Goal: Information Seeking & Learning: Check status

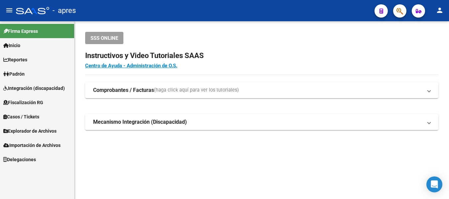
click at [396, 11] on button "button" at bounding box center [399, 10] width 13 height 13
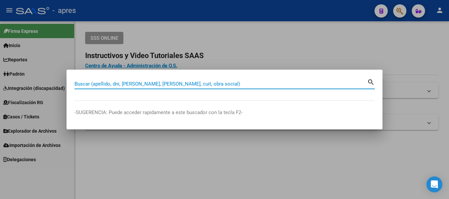
paste input "20363944893"
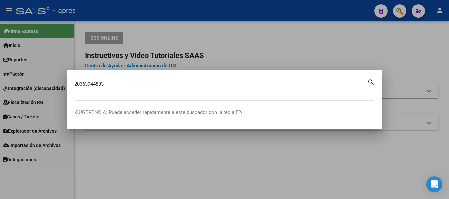
type input "20363944893"
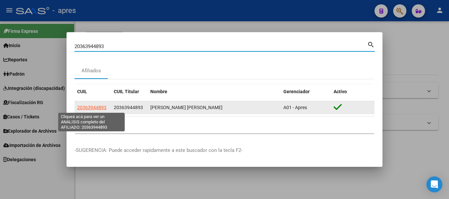
click at [87, 108] on span "20363944893" at bounding box center [91, 107] width 29 height 5
type textarea "20363944893"
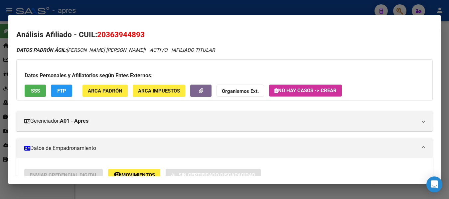
click at [33, 89] on span "SSS" at bounding box center [35, 91] width 9 height 6
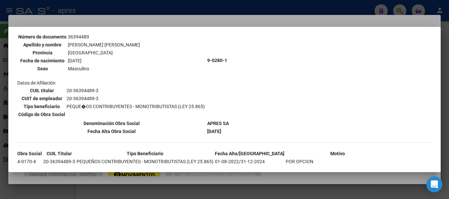
scroll to position [56, 0]
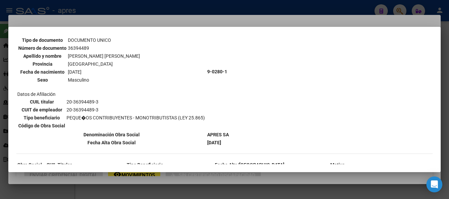
click at [205, 4] on div at bounding box center [224, 99] width 449 height 199
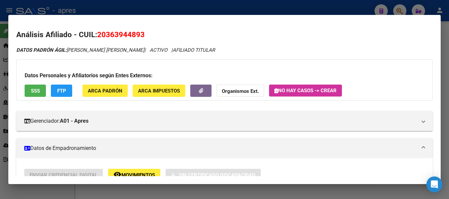
click at [400, 7] on div at bounding box center [224, 99] width 449 height 199
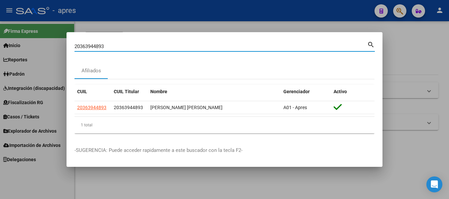
drag, startPoint x: 113, startPoint y: 46, endPoint x: -3, endPoint y: 18, distance: 118.8
click at [0, 18] on html "menu - apres person Firma Express Inicio Calendario SSS Instructivos Contacto O…" at bounding box center [224, 99] width 449 height 199
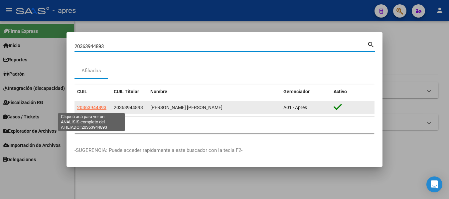
click at [101, 109] on span "20363944893" at bounding box center [91, 107] width 29 height 5
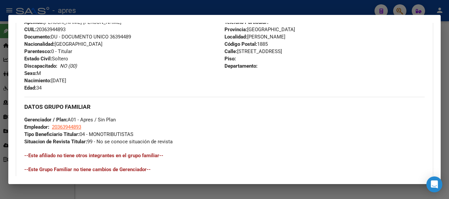
scroll to position [269, 0]
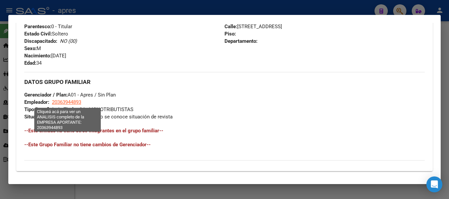
click at [75, 102] on span "20363944893" at bounding box center [66, 102] width 29 height 6
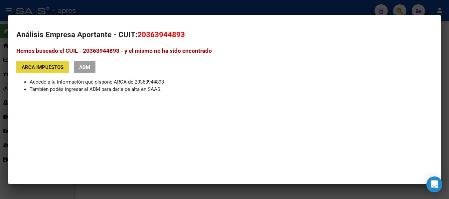
click at [42, 69] on span "ARCA Impuestos" at bounding box center [43, 67] width 42 height 6
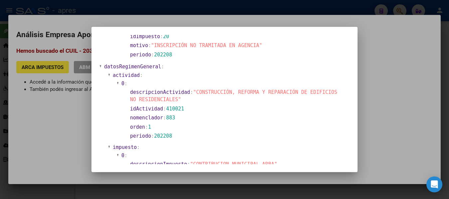
scroll to position [399, 0]
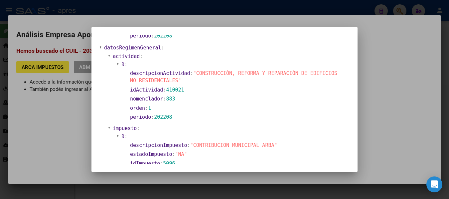
click at [408, 30] on div at bounding box center [224, 99] width 449 height 199
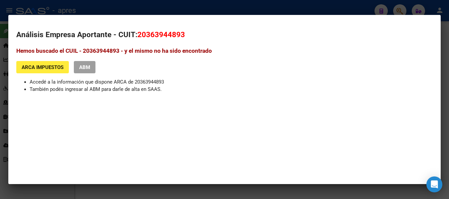
click at [345, 9] on div at bounding box center [224, 99] width 449 height 199
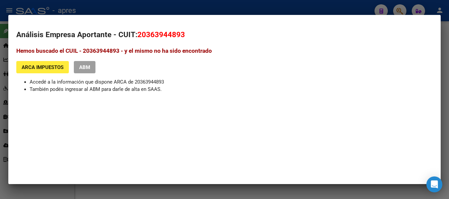
click at [345, 9] on div at bounding box center [224, 99] width 449 height 199
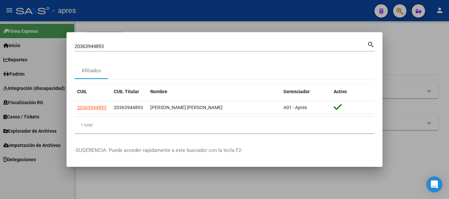
click at [345, 9] on div at bounding box center [224, 99] width 449 height 199
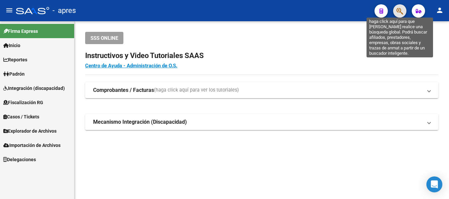
click at [403, 9] on icon "button" at bounding box center [399, 11] width 7 height 8
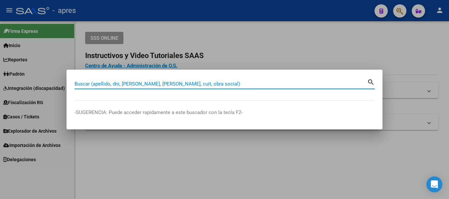
click at [395, 10] on div at bounding box center [224, 99] width 449 height 199
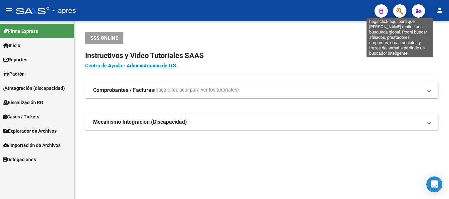
click at [402, 10] on icon "button" at bounding box center [399, 11] width 7 height 8
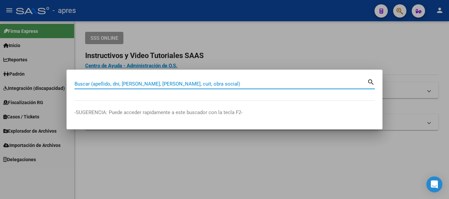
paste input "27418947824"
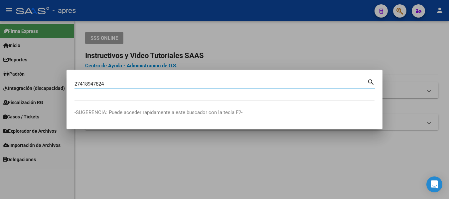
type input "27418947824"
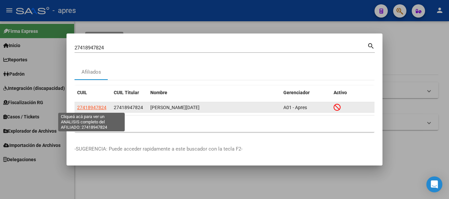
click at [87, 107] on span "27418947824" at bounding box center [91, 107] width 29 height 5
type textarea "27418947824"
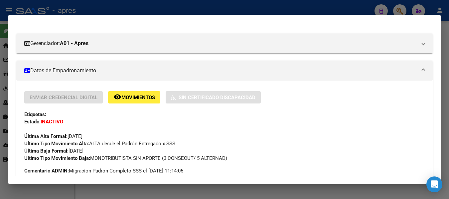
scroll to position [66, 0]
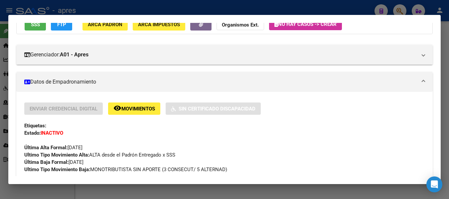
click at [35, 25] on span "SSS" at bounding box center [35, 25] width 9 height 6
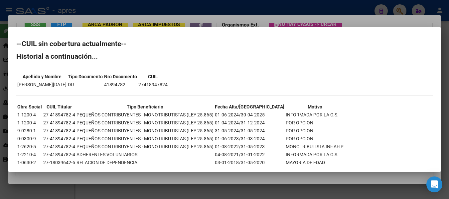
click at [165, 50] on div "--CUIL sin cobertura actualmente-- Historial a continuación... Apellido y Nombr…" at bounding box center [224, 127] width 416 height 172
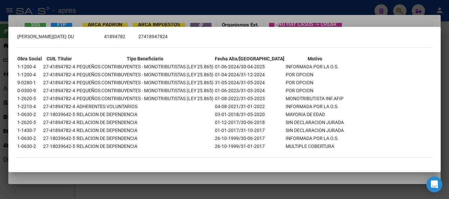
click at [368, 19] on div at bounding box center [224, 99] width 449 height 199
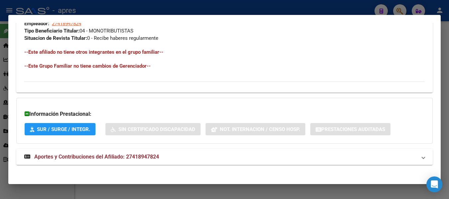
scroll to position [366, 0]
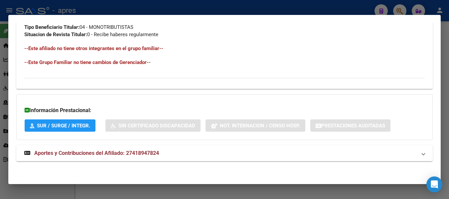
click at [191, 9] on div at bounding box center [224, 99] width 449 height 199
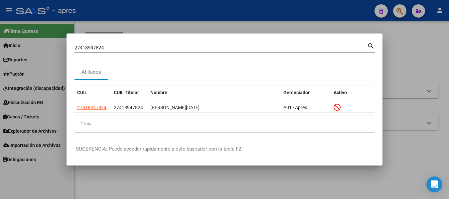
click at [191, 9] on div at bounding box center [224, 99] width 449 height 199
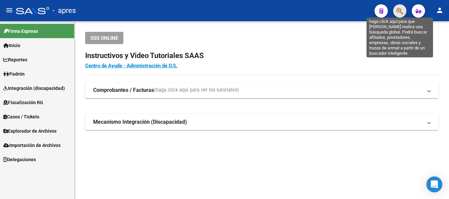
click at [401, 9] on icon "button" at bounding box center [399, 11] width 7 height 8
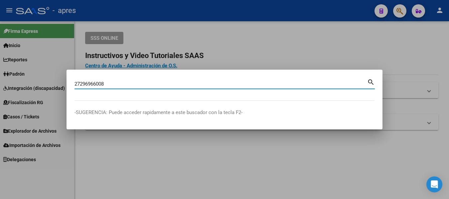
type input "27296966008"
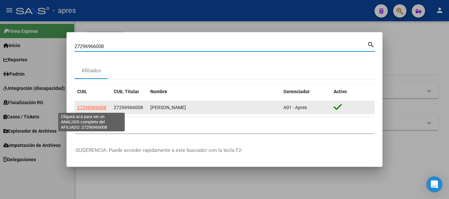
click at [99, 109] on span "27296966008" at bounding box center [91, 107] width 29 height 5
type textarea "27296966008"
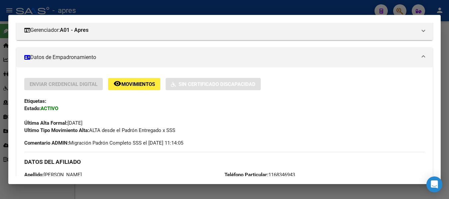
scroll to position [0, 0]
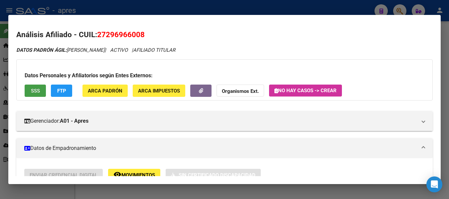
click at [36, 93] on span "SSS" at bounding box center [35, 91] width 9 height 6
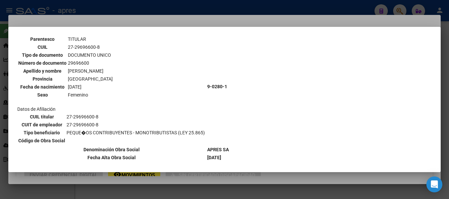
scroll to position [98, 0]
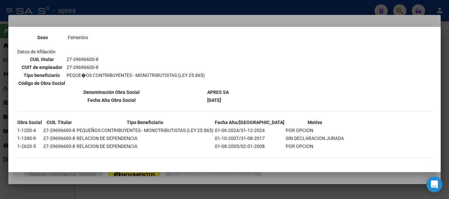
click at [178, 24] on div at bounding box center [224, 99] width 449 height 199
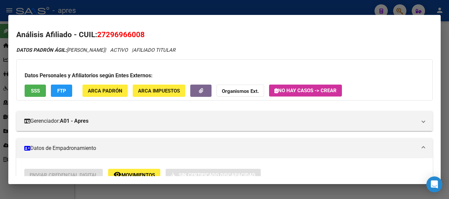
click at [37, 89] on span "SSS" at bounding box center [35, 91] width 9 height 6
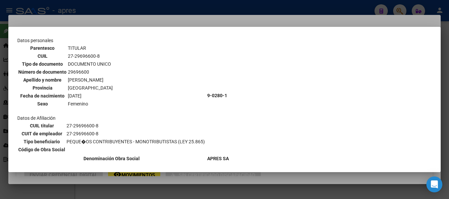
scroll to position [0, 0]
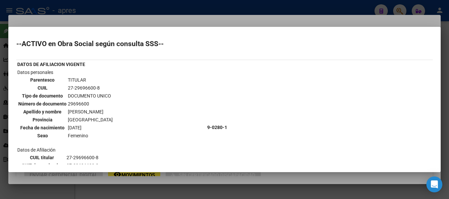
click at [274, 3] on div at bounding box center [224, 99] width 449 height 199
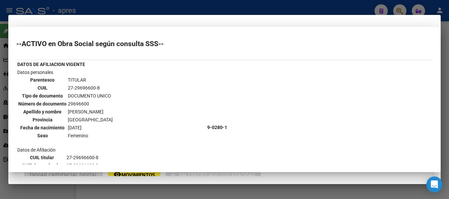
click at [274, 3] on div at bounding box center [224, 99] width 449 height 199
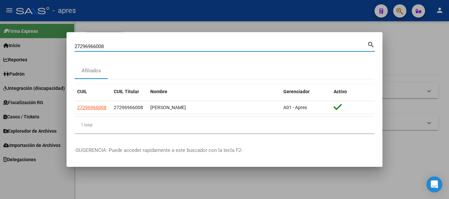
drag, startPoint x: 130, startPoint y: 47, endPoint x: -3, endPoint y: 34, distance: 133.6
click at [0, 34] on html "menu - apres person Firma Express Inicio Calendario SSS Instructivos Contacto O…" at bounding box center [224, 99] width 449 height 199
paste input "0180392514"
type input "20180392514"
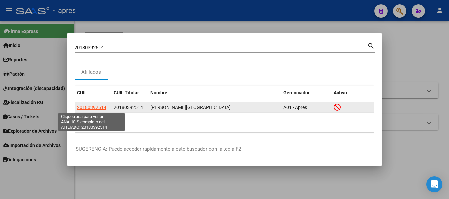
click at [102, 107] on span "20180392514" at bounding box center [91, 107] width 29 height 5
type textarea "20180392514"
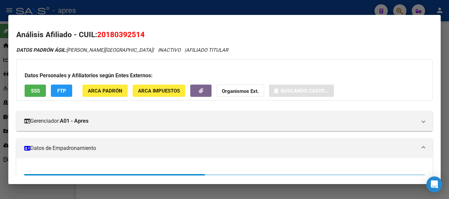
click at [22, 91] on div "Datos Personales y Afiliatorios según Entes Externos: SSS FTP ARCA Padrón ARCA …" at bounding box center [224, 80] width 416 height 41
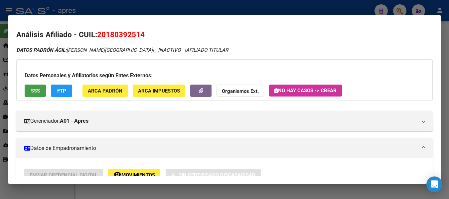
click at [34, 91] on span "SSS" at bounding box center [35, 91] width 9 height 6
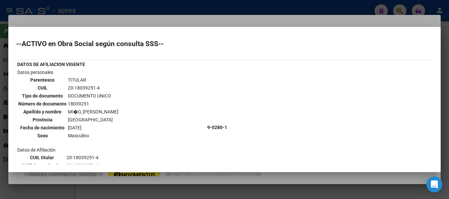
drag, startPoint x: 67, startPoint y: 88, endPoint x: 99, endPoint y: 87, distance: 31.9
click at [99, 87] on td "20-18039251-4" at bounding box center [92, 87] width 51 height 7
copy td "20-18039251-4"
click at [167, 12] on div at bounding box center [224, 99] width 449 height 199
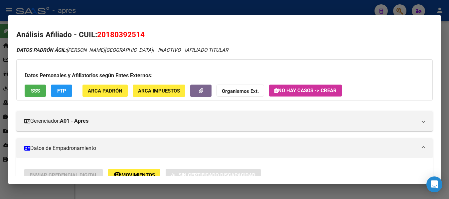
click at [167, 12] on div at bounding box center [224, 99] width 449 height 199
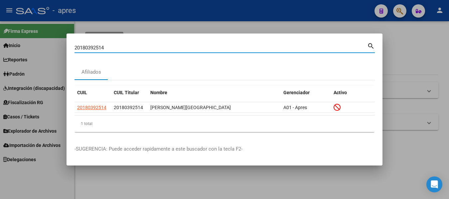
drag, startPoint x: 107, startPoint y: 48, endPoint x: -3, endPoint y: 51, distance: 109.4
click at [0, 51] on html "menu - apres person Firma Express Inicio Calendario SSS Instructivos Contacto O…" at bounding box center [224, 99] width 449 height 199
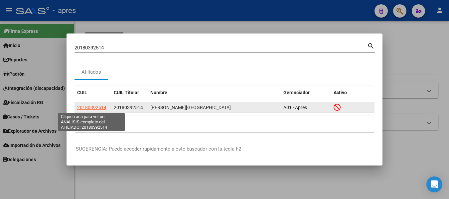
click at [86, 108] on span "20180392514" at bounding box center [91, 107] width 29 height 5
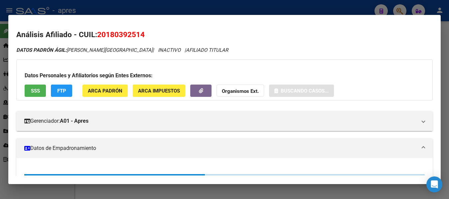
click at [29, 87] on button "SSS" at bounding box center [35, 91] width 21 height 12
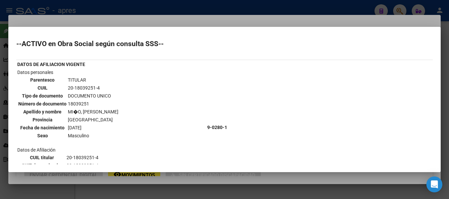
click at [154, 15] on div at bounding box center [224, 99] width 449 height 199
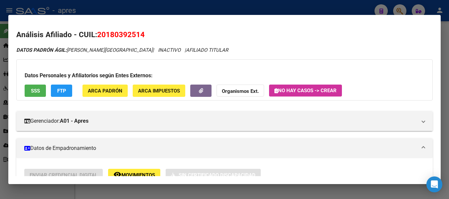
click at [151, 8] on div at bounding box center [224, 99] width 449 height 199
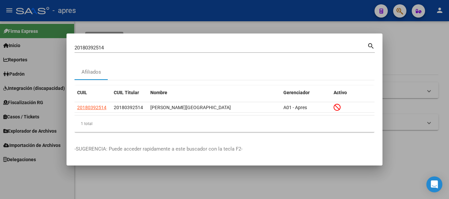
drag, startPoint x: 226, startPoint y: 44, endPoint x: -3, endPoint y: 45, distance: 228.4
click at [0, 45] on html "menu - apres person Firma Express Inicio Calendario SSS Instructivos Contacto O…" at bounding box center [224, 99] width 449 height 199
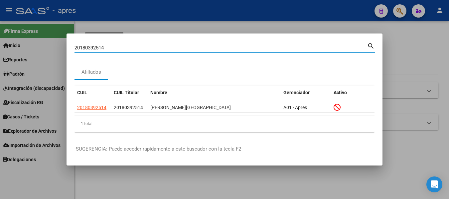
drag, startPoint x: 60, startPoint y: 47, endPoint x: -3, endPoint y: 53, distance: 63.1
click at [0, 53] on html "menu - apres person Firma Express Inicio Calendario SSS Instructivos Contacto O…" at bounding box center [224, 99] width 449 height 199
paste input "509483"
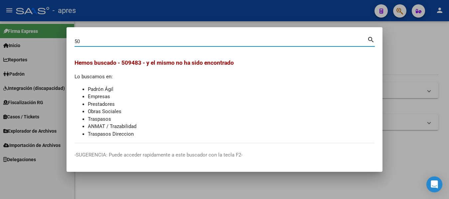
type input "5"
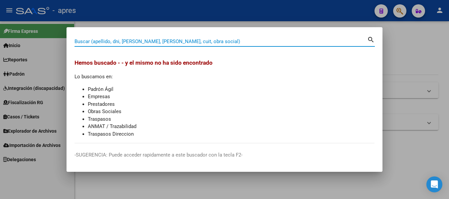
click at [195, 41] on input "Buscar (apellido, dni, [PERSON_NAME], [PERSON_NAME], cuit, obra social)" at bounding box center [220, 42] width 293 height 6
paste input "27362920383"
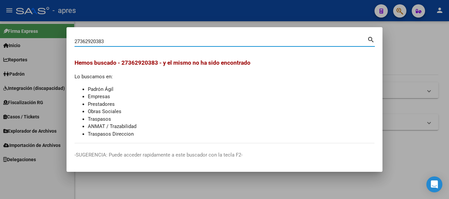
type input "27362920383"
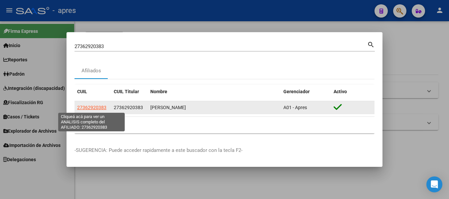
click at [101, 107] on span "27362920383" at bounding box center [91, 107] width 29 height 5
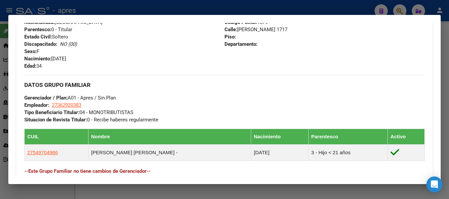
scroll to position [299, 0]
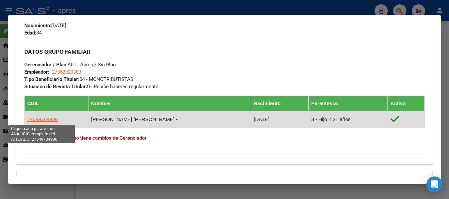
click at [51, 120] on span "27549704986" at bounding box center [42, 120] width 31 height 6
type textarea "27549704986"
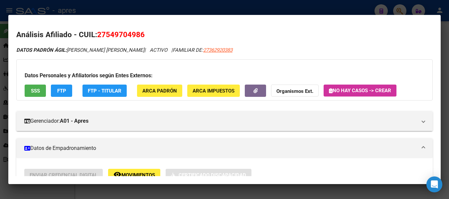
click at [31, 91] on span "SSS" at bounding box center [35, 91] width 9 height 6
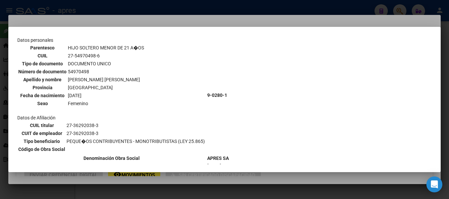
scroll to position [199, 0]
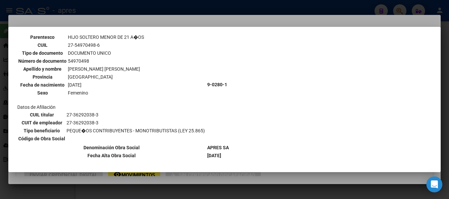
click at [174, 7] on div at bounding box center [224, 99] width 449 height 199
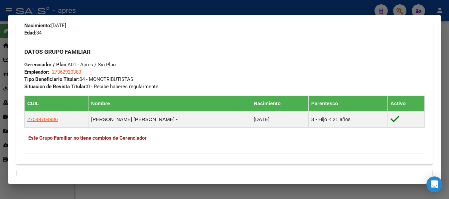
click at [214, 14] on div at bounding box center [224, 99] width 449 height 199
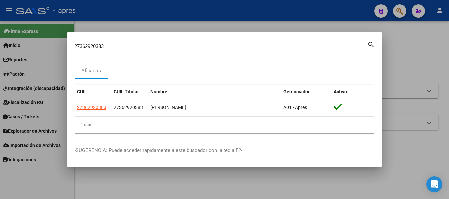
drag, startPoint x: 123, startPoint y: 43, endPoint x: -3, endPoint y: -3, distance: 133.7
click at [0, 0] on html "menu - apres person Firma Express Inicio Calendario SSS Instructivos Contacto O…" at bounding box center [224, 99] width 449 height 199
click at [156, 42] on div "27362920383 Buscar (apellido, dni, [PERSON_NAME], [PERSON_NAME], cuit, obra soc…" at bounding box center [220, 47] width 293 height 10
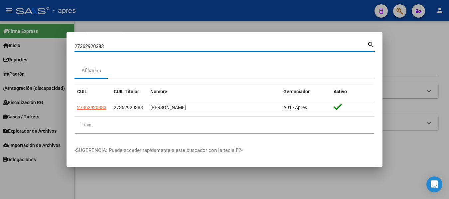
click at [156, 42] on div "27362920383 Buscar (apellido, dni, [PERSON_NAME], [PERSON_NAME], cuit, obra soc…" at bounding box center [220, 47] width 293 height 10
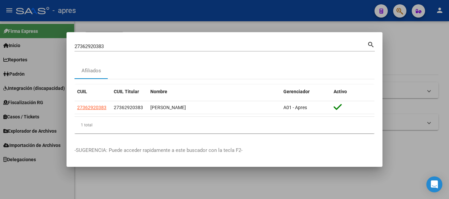
click at [156, 42] on div "27362920383 Buscar (apellido, dni, [PERSON_NAME], [PERSON_NAME], cuit, obra soc…" at bounding box center [220, 47] width 293 height 10
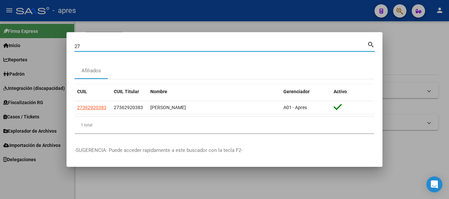
type input "2"
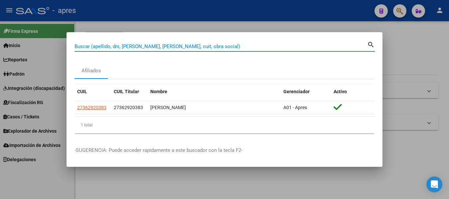
paste input "27-35943375-7"
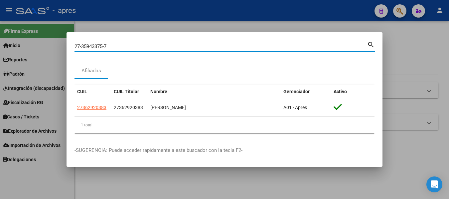
type input "27359433757"
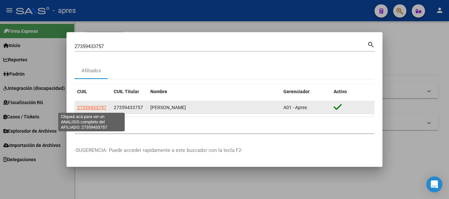
click at [90, 109] on span "27359433757" at bounding box center [91, 107] width 29 height 5
type textarea "27359433757"
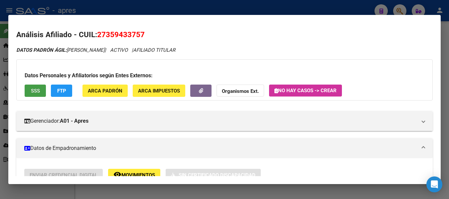
click at [37, 91] on span "SSS" at bounding box center [35, 91] width 9 height 6
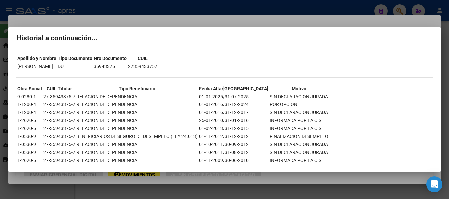
scroll to position [32, 0]
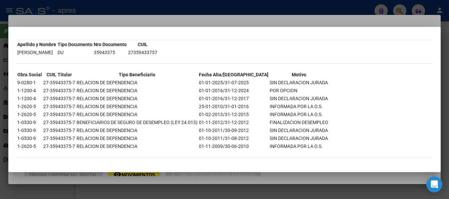
click at [154, 53] on td "27359433757" at bounding box center [143, 52] width 30 height 7
drag, startPoint x: 151, startPoint y: 51, endPoint x: 248, endPoint y: 50, distance: 97.1
click at [248, 50] on div "--CUIL sin cobertura actualmente-- Historial a continuación... Apellido y Nombr…" at bounding box center [224, 86] width 416 height 156
copy tbody "Apellido y Nombre Tipo Documento Nro Documento CUIL [PERSON_NAME] DU 35943375"
click at [202, 2] on div at bounding box center [224, 99] width 449 height 199
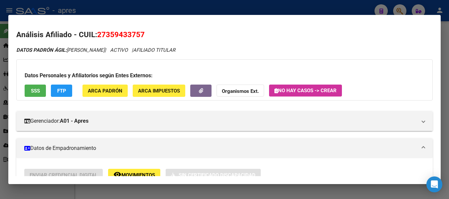
click at [330, 5] on div at bounding box center [224, 99] width 449 height 199
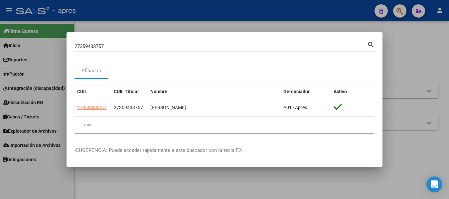
drag, startPoint x: 205, startPoint y: 37, endPoint x: 200, endPoint y: 37, distance: 4.3
click at [200, 37] on mat-dialog-container "27359433757 Buscar (apellido, dni, cuil, nro traspaso, cuit, obra social) searc…" at bounding box center [224, 99] width 316 height 135
click at [198, 37] on mat-dialog-container "27359433757 Buscar (apellido, dni, cuil, nro traspaso, cuit, obra social) searc…" at bounding box center [224, 99] width 316 height 135
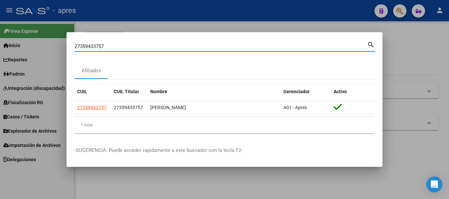
drag, startPoint x: 96, startPoint y: 43, endPoint x: -3, endPoint y: 26, distance: 100.0
click at [0, 26] on html "menu - apres person Firma Express Inicio Calendario SSS Instructivos Contacto O…" at bounding box center [224, 99] width 449 height 199
paste input "35943375"
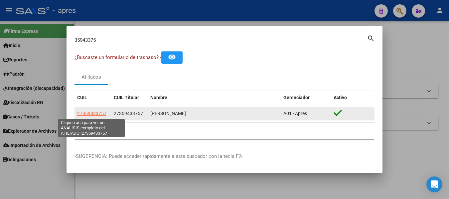
click at [95, 115] on span "27359433757" at bounding box center [91, 113] width 29 height 5
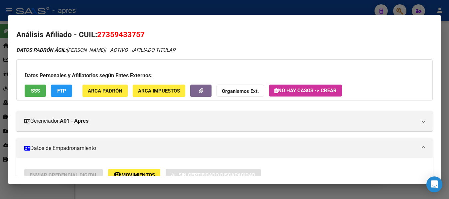
click at [28, 93] on button "SSS" at bounding box center [35, 91] width 21 height 12
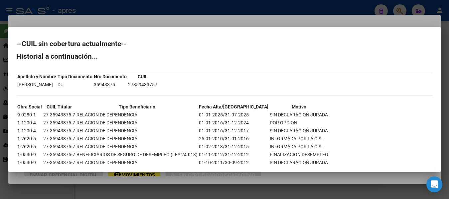
click at [153, 84] on td "27359433757" at bounding box center [143, 84] width 30 height 7
drag, startPoint x: 153, startPoint y: 84, endPoint x: 215, endPoint y: 82, distance: 62.5
click at [215, 82] on div "--CUIL sin cobertura actualmente-- Historial a continuación... Apellido y Nombr…" at bounding box center [224, 119] width 416 height 156
copy tbody "Apellido y Nombre Tipo Documento Nro Documento CUIL [PERSON_NAME] DU 35943375"
click at [158, 82] on td "27359433757" at bounding box center [143, 84] width 30 height 7
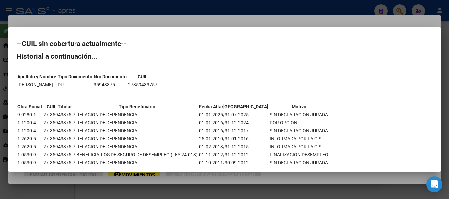
drag, startPoint x: 152, startPoint y: 85, endPoint x: 207, endPoint y: 84, distance: 55.2
click at [207, 84] on div "--CUIL sin cobertura actualmente-- Historial a continuación... Apellido y Nombr…" at bounding box center [224, 119] width 416 height 156
copy tbody "Apellido y Nombre Tipo Documento Nro Documento CUIL [PERSON_NAME] DU 35943375"
click at [188, 5] on div at bounding box center [224, 99] width 449 height 199
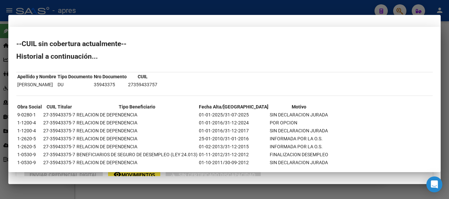
click at [188, 5] on div at bounding box center [224, 99] width 449 height 199
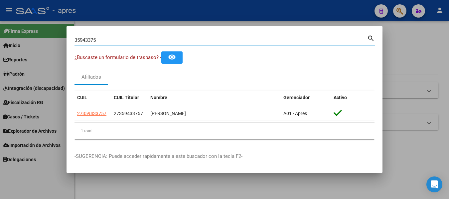
drag, startPoint x: 112, startPoint y: 39, endPoint x: -3, endPoint y: 53, distance: 115.2
click at [0, 53] on html "menu - apres person Firma Express Inicio Calendario SSS Instructivos Contacto O…" at bounding box center [224, 99] width 449 height 199
paste input "27-36763555-5"
type input "27367635555"
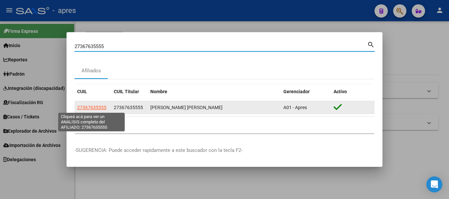
click at [94, 107] on span "27367635555" at bounding box center [91, 107] width 29 height 5
type textarea "27367635555"
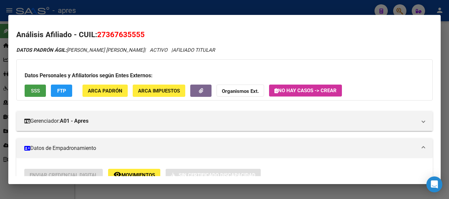
click at [29, 90] on button "SSS" at bounding box center [35, 91] width 21 height 12
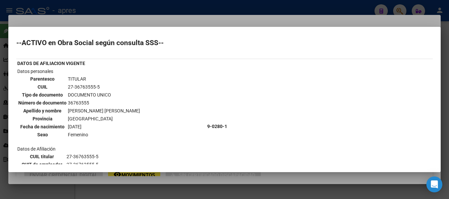
scroll to position [0, 0]
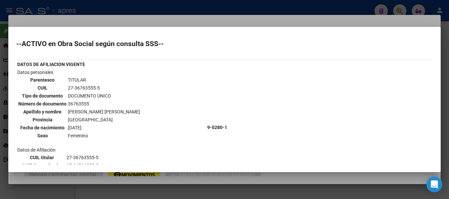
drag, startPoint x: 67, startPoint y: 87, endPoint x: 101, endPoint y: 88, distance: 34.2
click at [101, 88] on td "27-36763555-5" at bounding box center [103, 87] width 73 height 7
copy td "27-36763555-5"
click at [245, 6] on div at bounding box center [224, 99] width 449 height 199
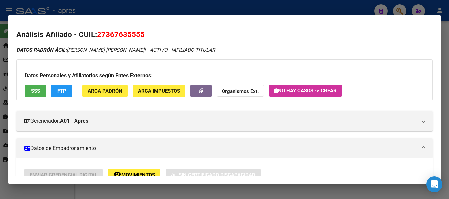
click at [245, 6] on div at bounding box center [224, 99] width 449 height 199
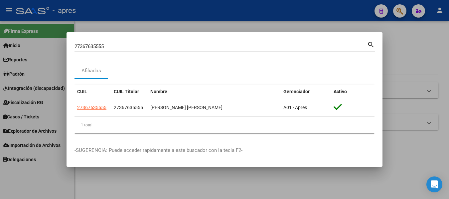
drag, startPoint x: 175, startPoint y: 42, endPoint x: -3, endPoint y: 42, distance: 177.2
click at [0, 42] on html "menu - apres person Firma Express Inicio Calendario SSS Instructivos Contacto O…" at bounding box center [224, 99] width 449 height 199
click at [145, 46] on input "27367635555" at bounding box center [220, 47] width 293 height 6
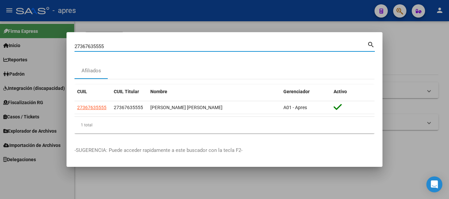
click at [144, 46] on input "27367635555" at bounding box center [220, 47] width 293 height 6
paste input "0320241252"
type input "20320241252"
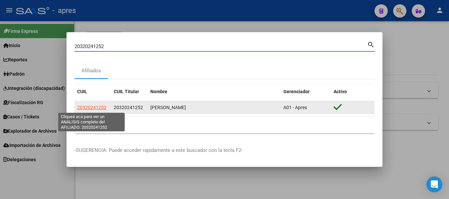
click at [99, 107] on span "20320241252" at bounding box center [91, 107] width 29 height 5
type textarea "20320241252"
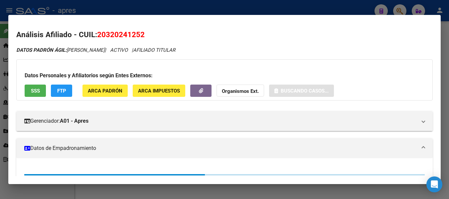
click at [40, 91] on button "SSS" at bounding box center [35, 91] width 21 height 12
